Goal: Use online tool/utility: Utilize a website feature to perform a specific function

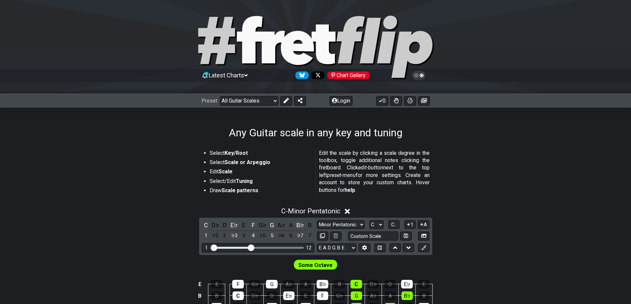
scroll to position [66, 0]
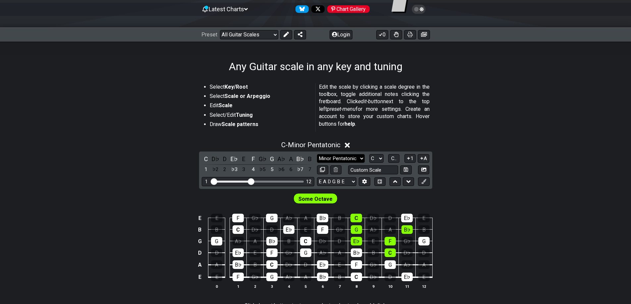
click at [359, 159] on select "Minor Pentatonic Root Minor Pentatonic Major Pentatonic Minor Blues Major Blues…" at bounding box center [341, 158] width 48 height 9
select select "Dorian"
click at [317, 154] on select "Minor Pentatonic Root Minor Pentatonic Major Pentatonic Minor Blues Major Blues…" at bounding box center [341, 158] width 48 height 9
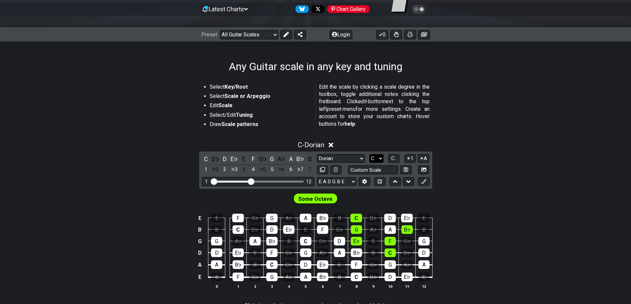
click at [380, 157] on select "A♭ A A♯ B♭ B C C♯ D♭ D D♯ E♭ E F F♯ G♭ G G♯" at bounding box center [376, 158] width 14 height 9
click at [369, 154] on select "A♭ A A♯ B♭ B C C♯ D♭ D D♯ E♭ E F F♯ G♭ G G♯" at bounding box center [376, 158] width 14 height 9
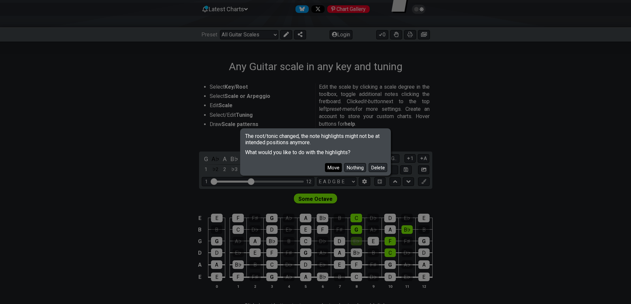
click at [333, 168] on button "Move" at bounding box center [333, 167] width 17 height 9
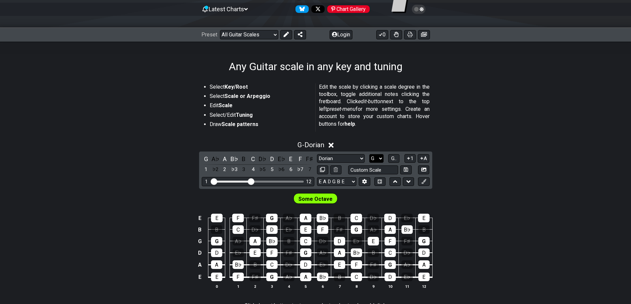
click at [381, 157] on select "A♭ A A♯ B♭ B C C♯ D♭ D D♯ E♭ E F F♯ G♭ G G♯" at bounding box center [376, 158] width 14 height 9
click at [391, 160] on button "G.." at bounding box center [393, 158] width 11 height 9
click at [396, 162] on button "1..7" at bounding box center [394, 158] width 13 height 9
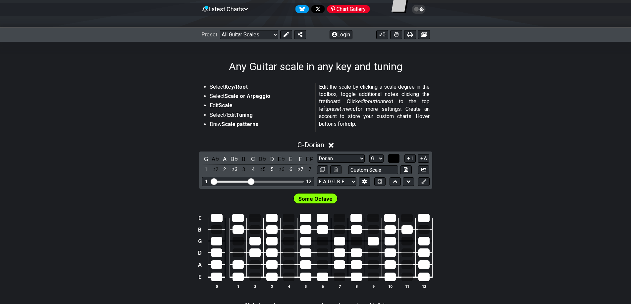
click at [397, 155] on button "..." at bounding box center [393, 158] width 11 height 9
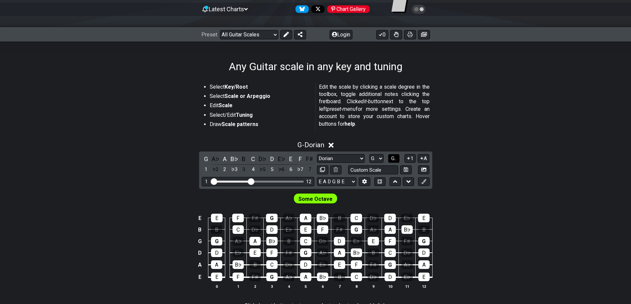
click at [396, 156] on span "G.." at bounding box center [393, 159] width 5 height 6
click at [396, 156] on span "1..7" at bounding box center [394, 159] width 8 height 6
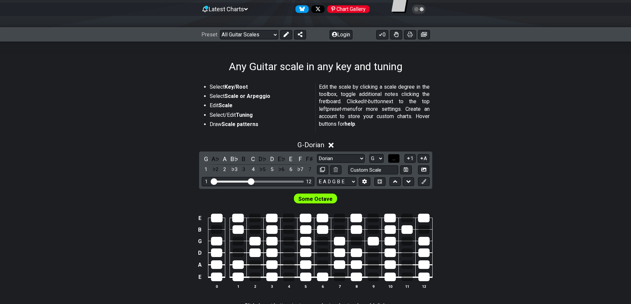
click at [396, 157] on span "..." at bounding box center [394, 159] width 3 height 6
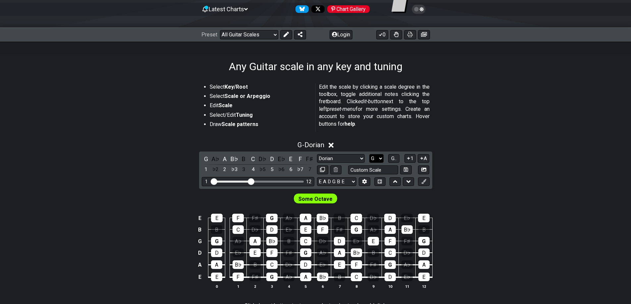
click at [377, 159] on select "A♭ A A♯ B♭ B C C♯ D♭ D D♯ E♭ E F F♯ G♭ G G♯" at bounding box center [376, 158] width 14 height 9
select select "A"
click at [369, 154] on select "A♭ A A♯ B♭ B C C♯ D♭ D D♯ E♭ E F F♯ G♭ G G♯" at bounding box center [376, 158] width 14 height 9
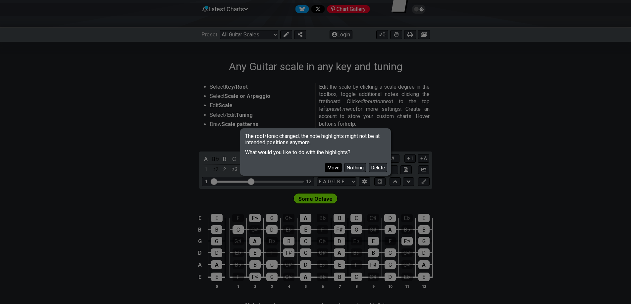
click at [329, 168] on button "Move" at bounding box center [333, 167] width 17 height 9
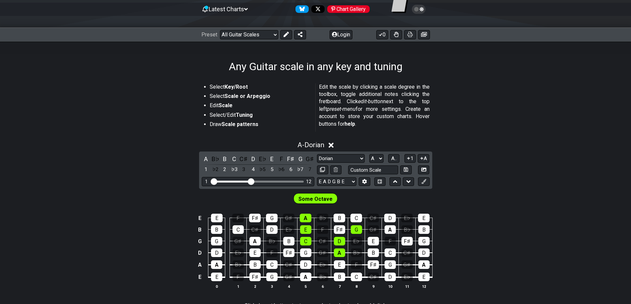
click at [301, 199] on span "Some Octave" at bounding box center [315, 199] width 34 height 10
